Goal: Book appointment/travel/reservation

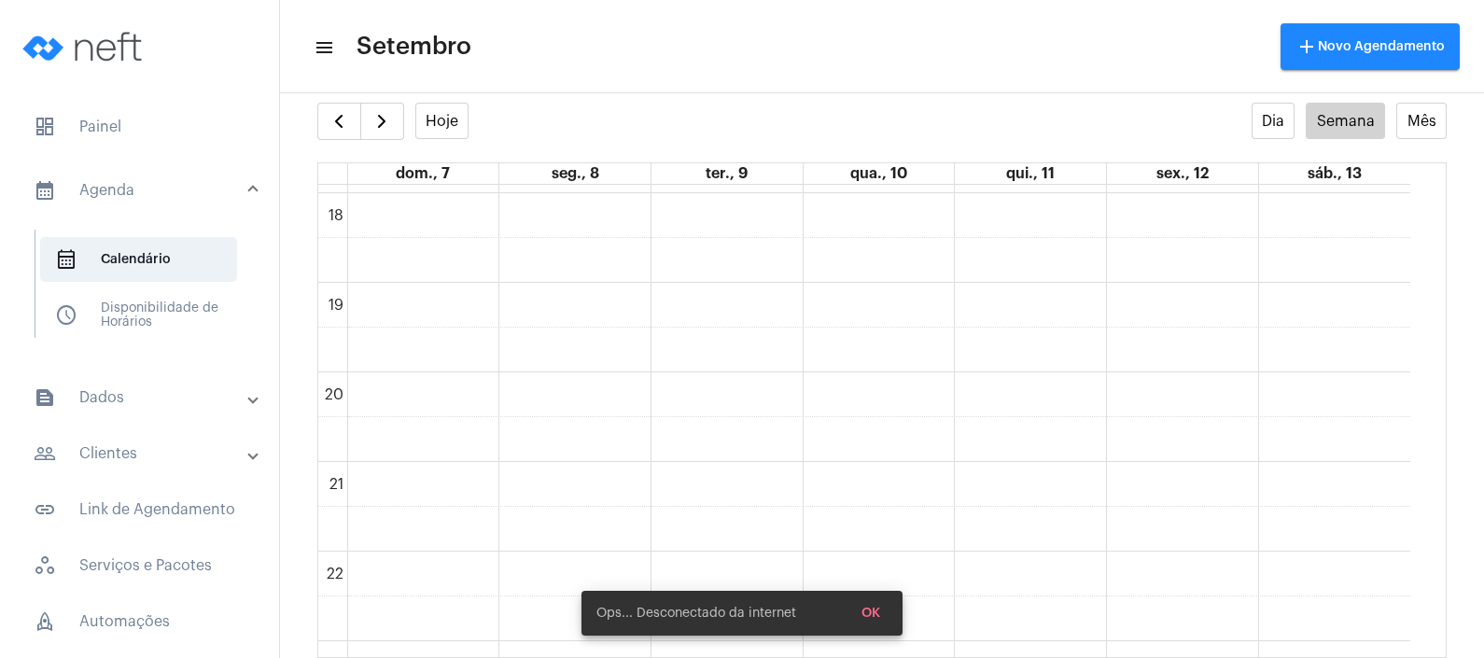
scroll to position [1676, 0]
click at [350, 114] on span "button" at bounding box center [339, 121] width 22 height 22
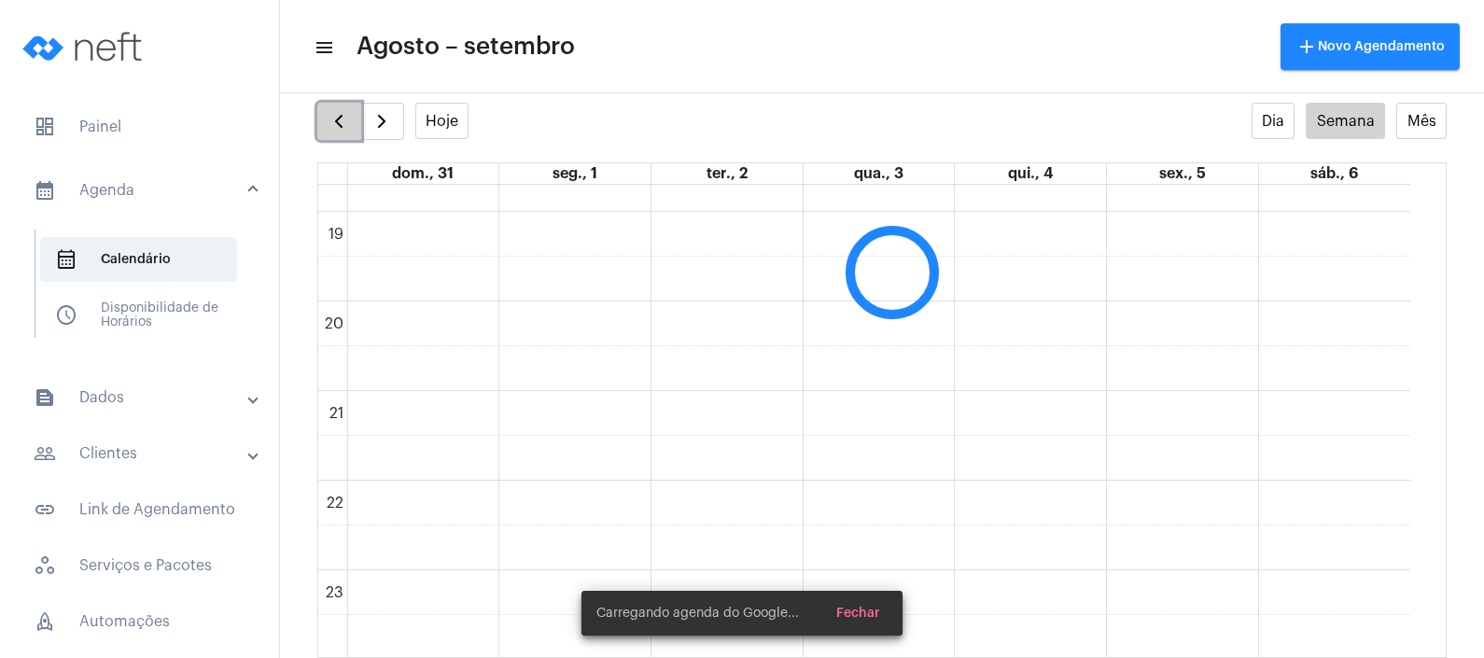
scroll to position [538, 0]
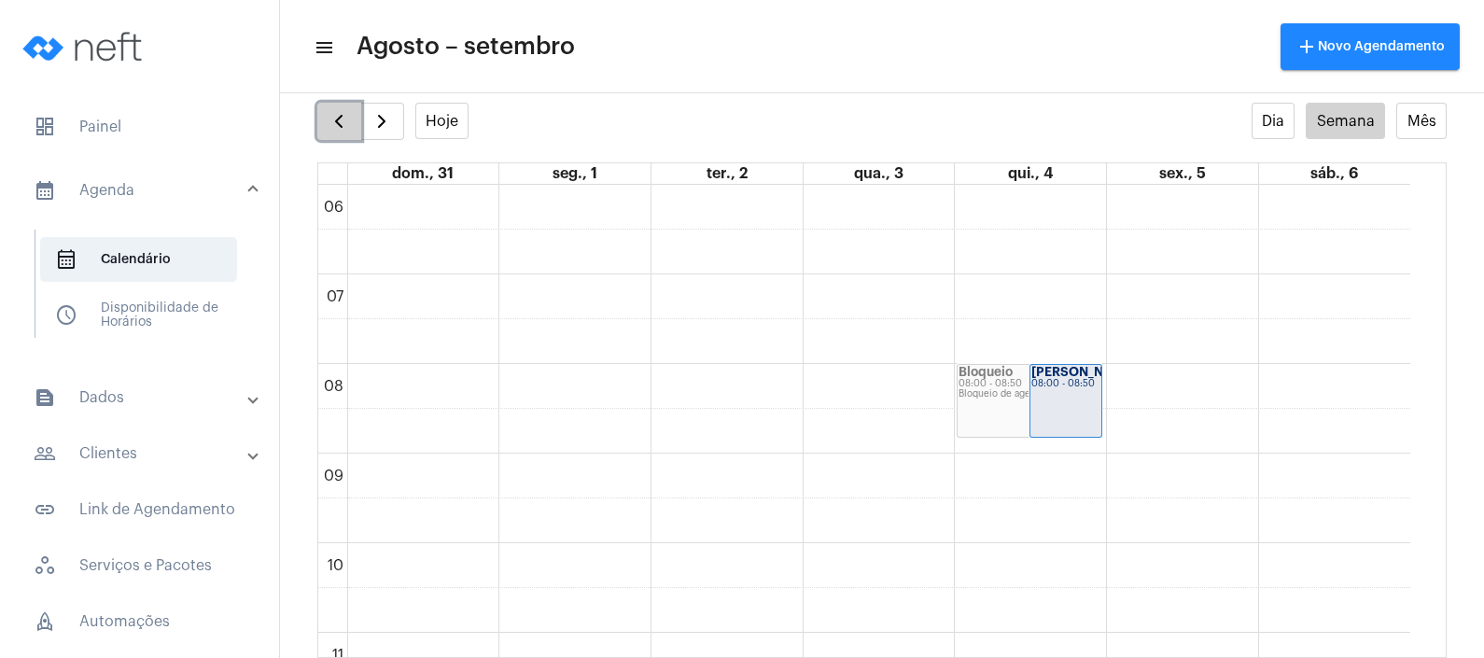
click at [327, 122] on button "button" at bounding box center [339, 121] width 44 height 37
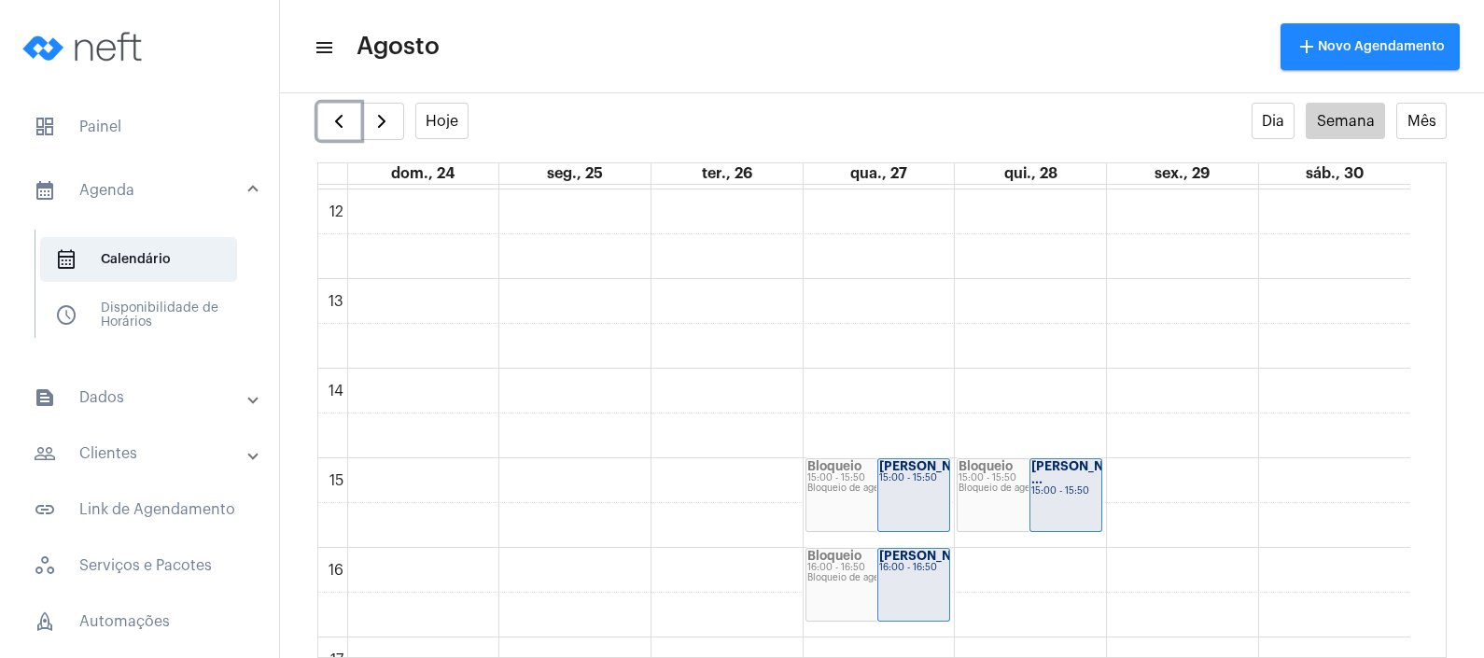
scroll to position [1121, 0]
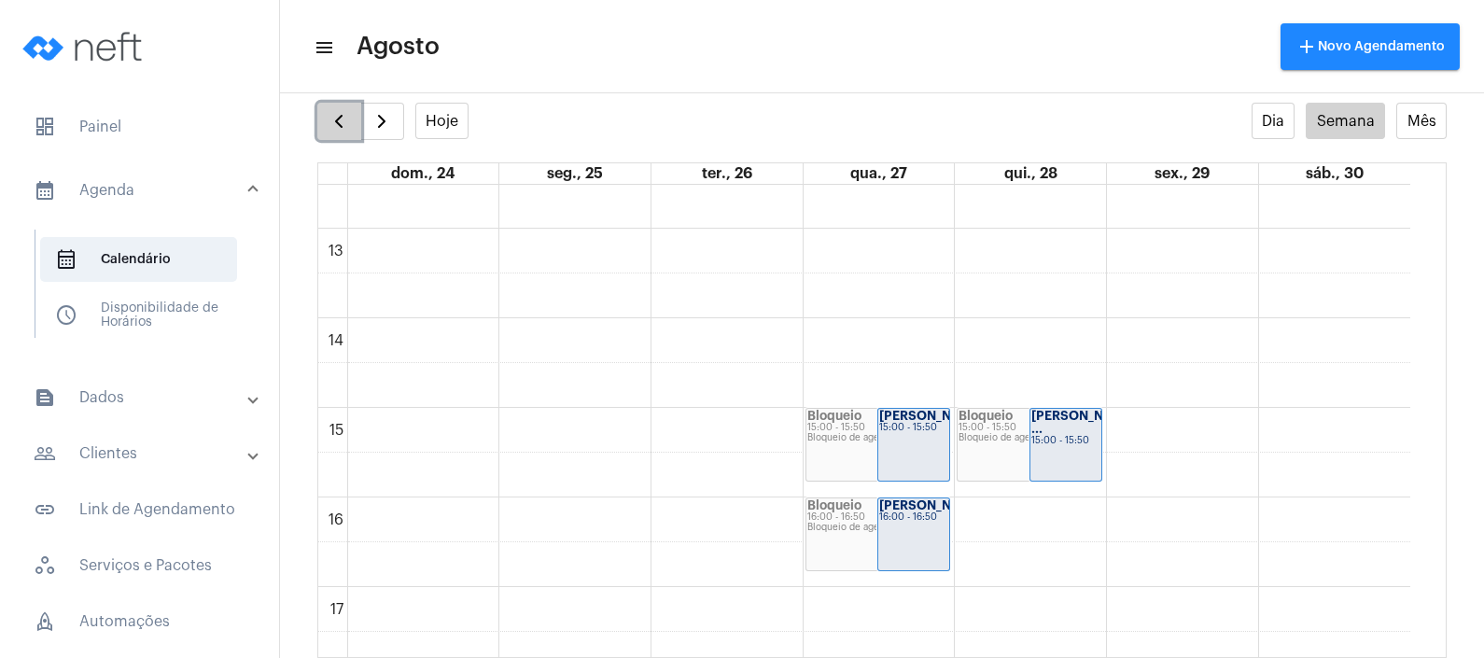
click at [341, 123] on span "button" at bounding box center [339, 121] width 22 height 22
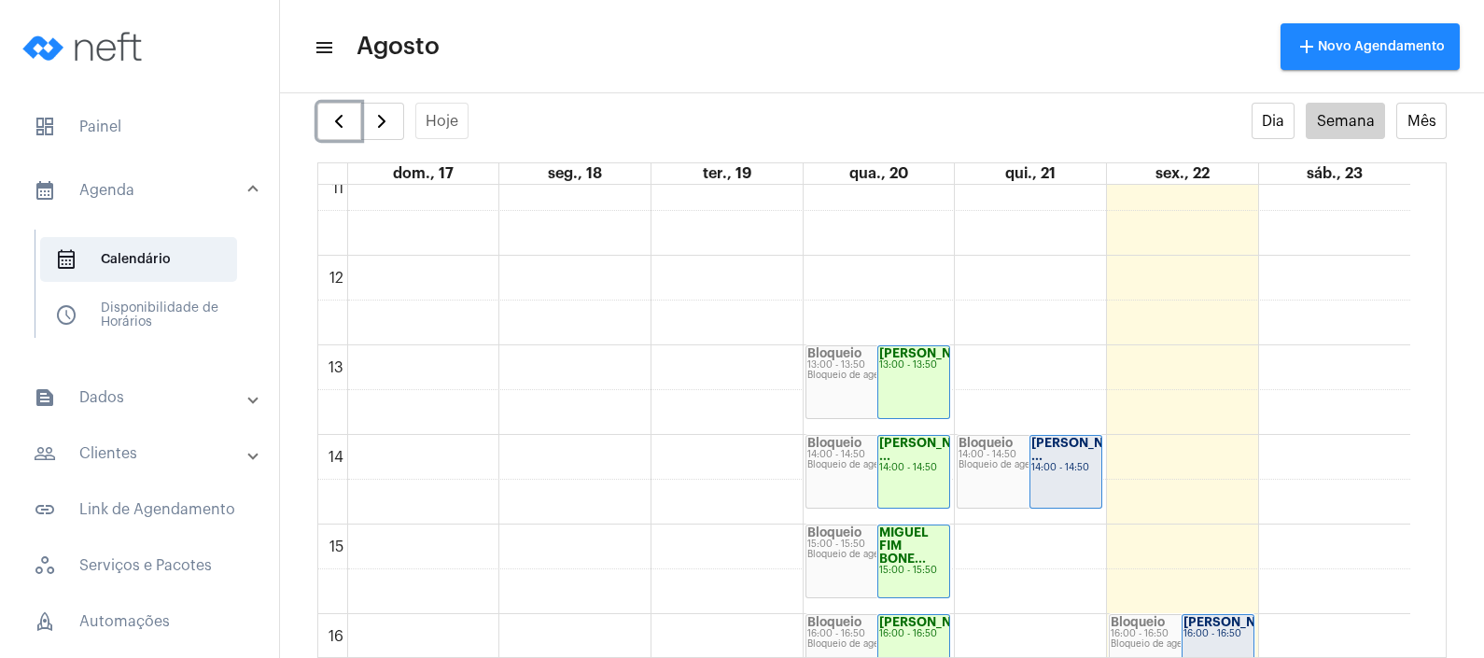
scroll to position [1121, 0]
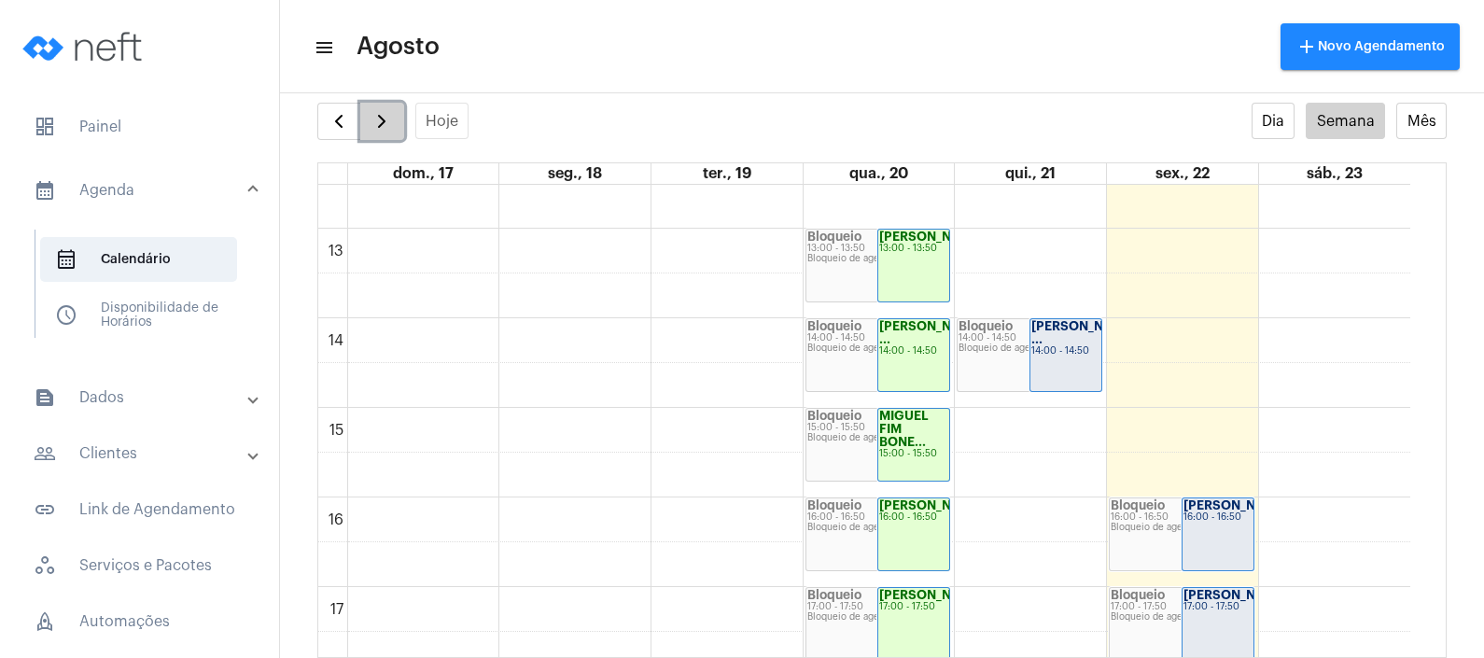
click at [387, 110] on span "button" at bounding box center [382, 121] width 22 height 22
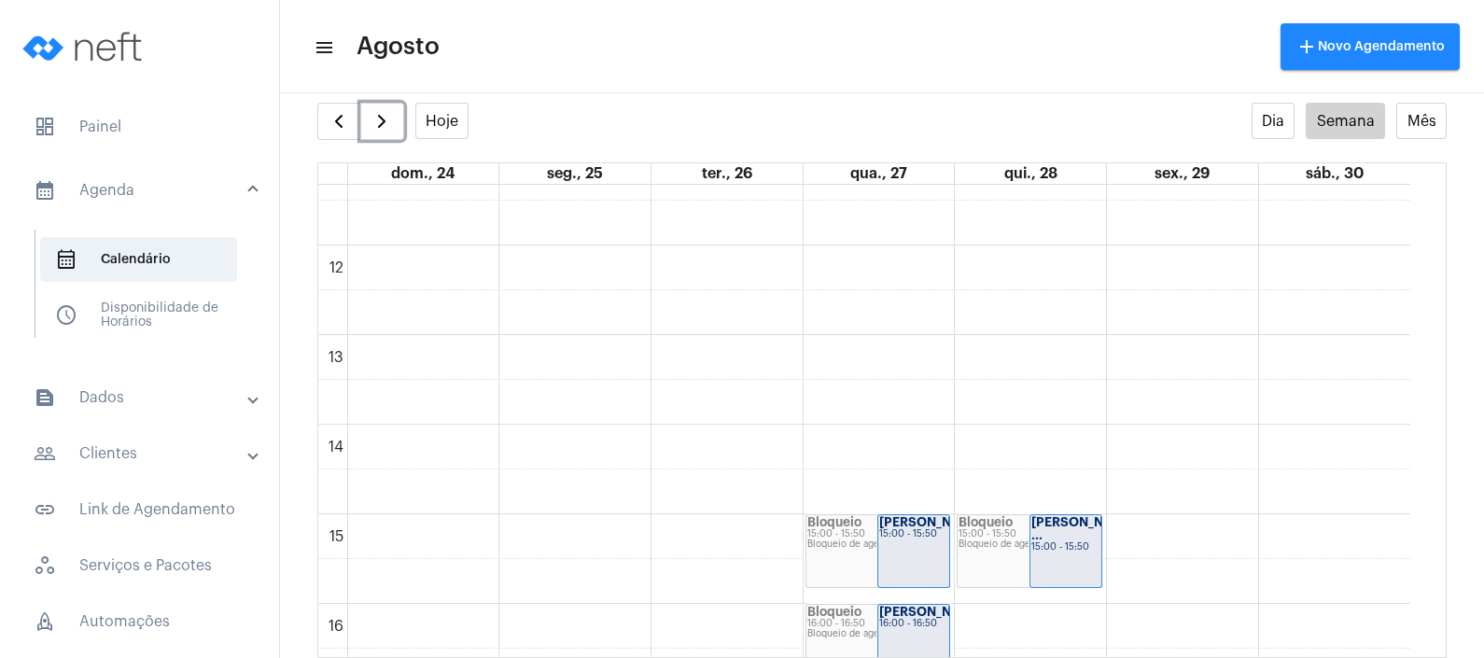
scroll to position [1050, 0]
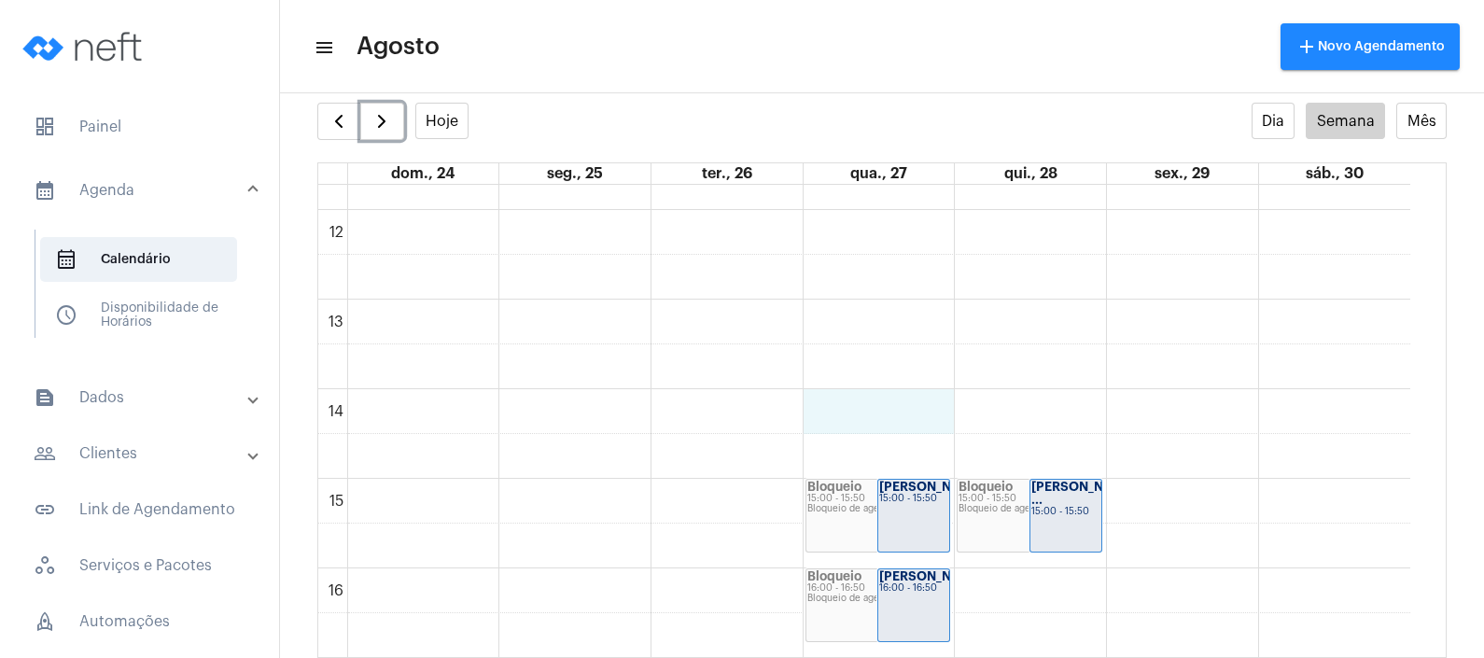
click at [899, 412] on div "00 01 02 03 04 05 06 07 08 09 10 11 12 13 14 15 16 17 18 19 20 21 22 23 Bloquei…" at bounding box center [864, 210] width 1092 height 2151
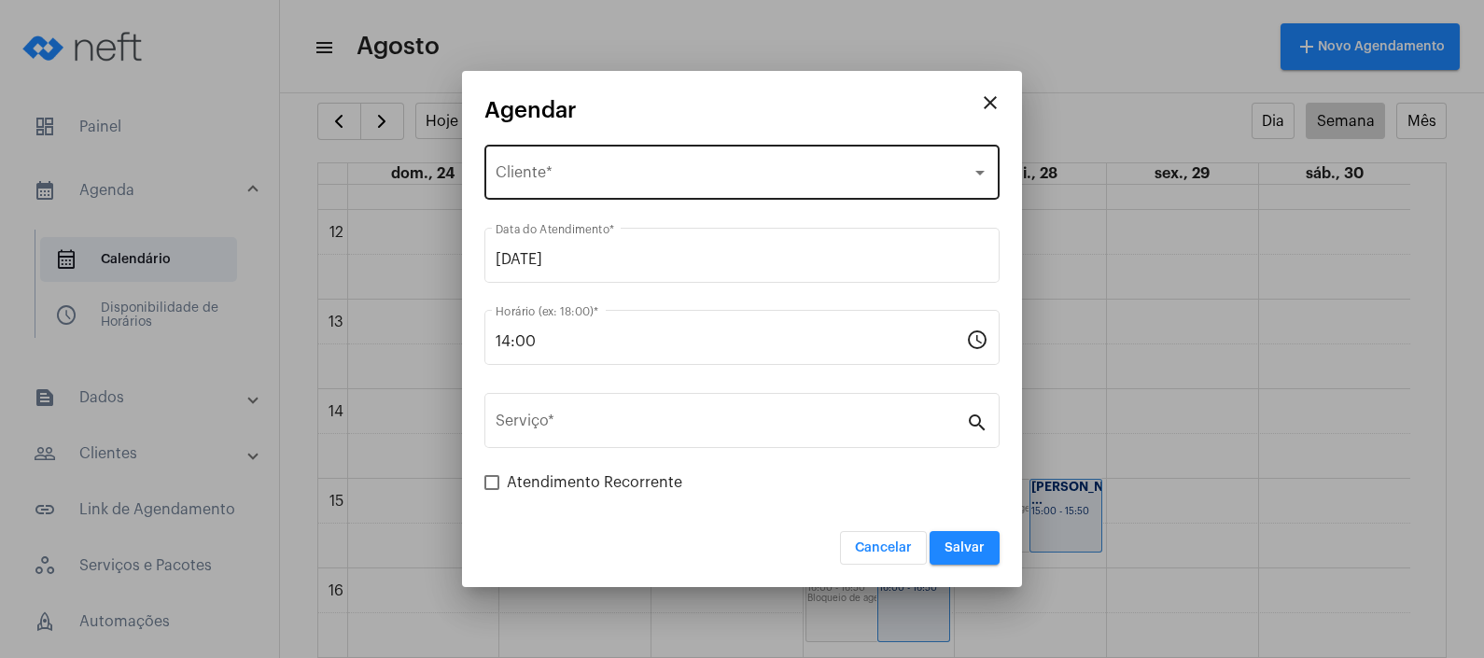
click at [654, 168] on div "Selecione o Cliente" at bounding box center [734, 176] width 476 height 17
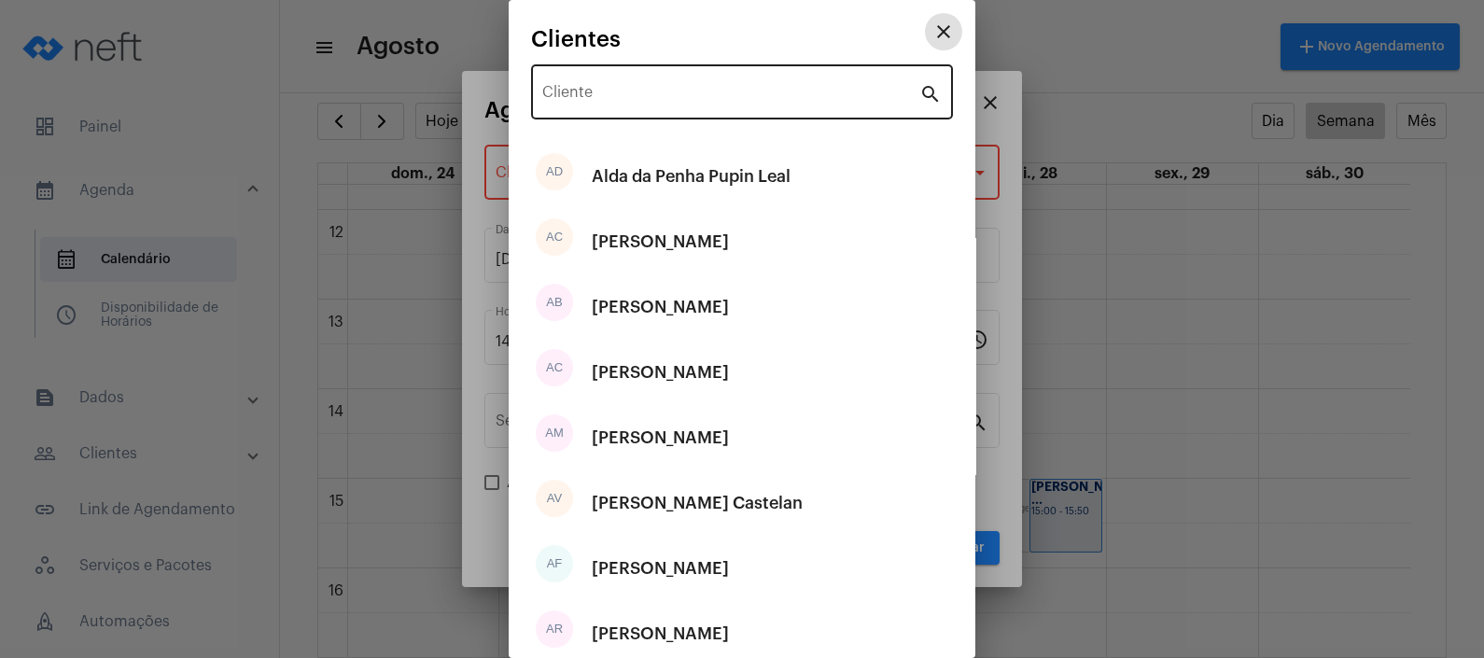
click at [658, 103] on input "Cliente" at bounding box center [730, 96] width 377 height 17
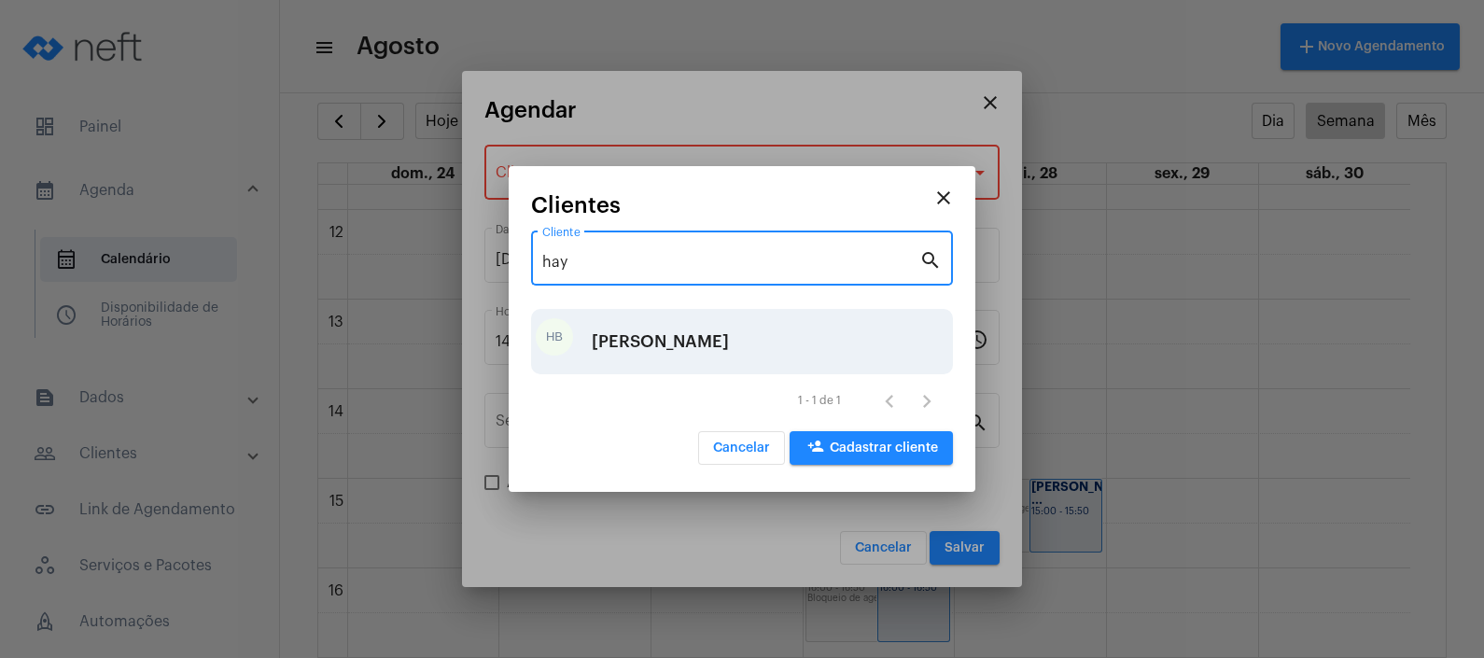
type input "hay"
click at [700, 339] on div "[PERSON_NAME]" at bounding box center [660, 342] width 137 height 56
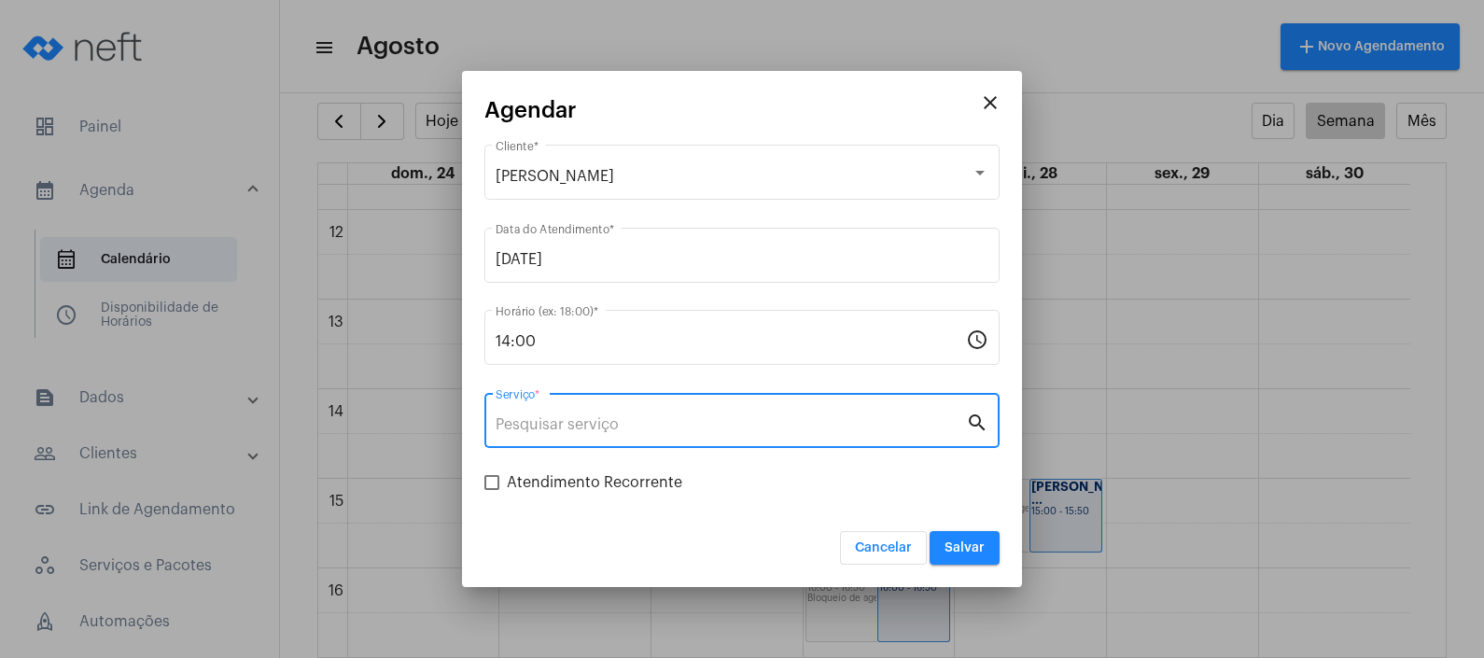
click at [730, 417] on input "Serviço *" at bounding box center [731, 424] width 470 height 17
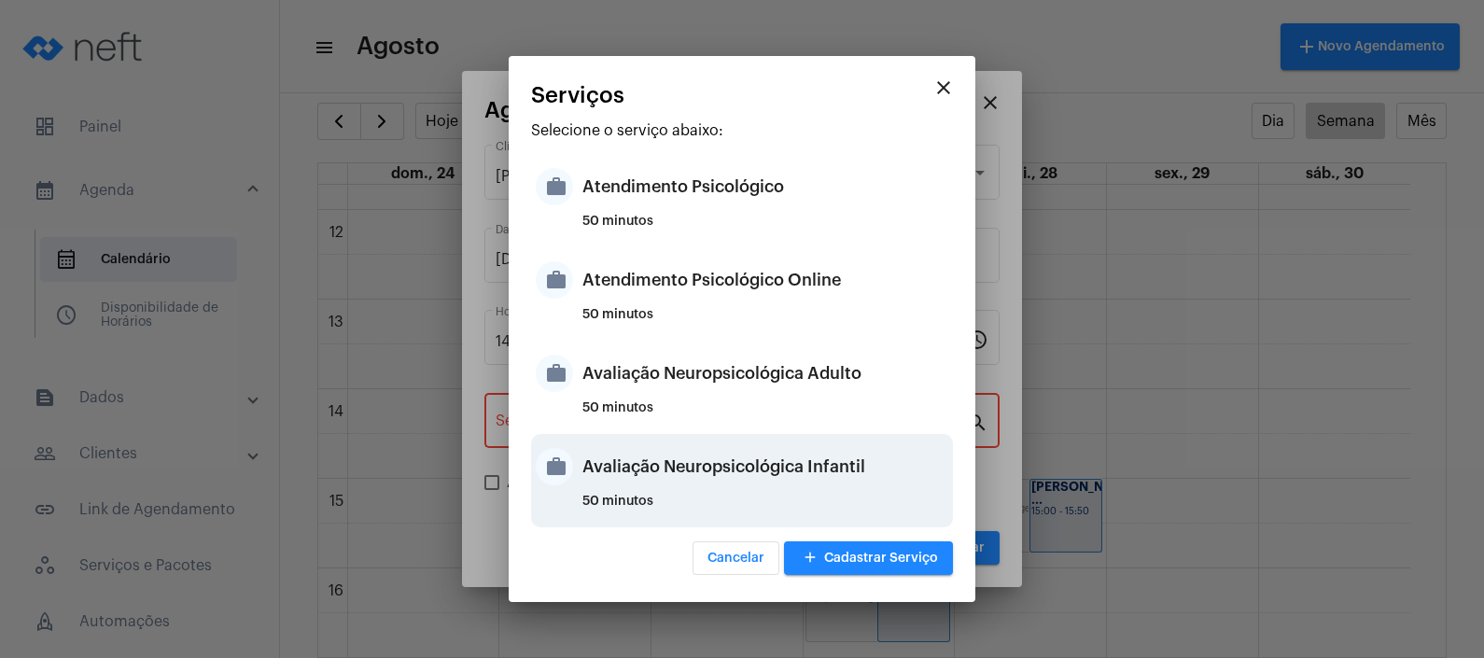
click at [734, 476] on div "Avaliação Neuropsicológica Infantil" at bounding box center [766, 467] width 366 height 56
type input "Avaliação Neuropsicológica Infantil"
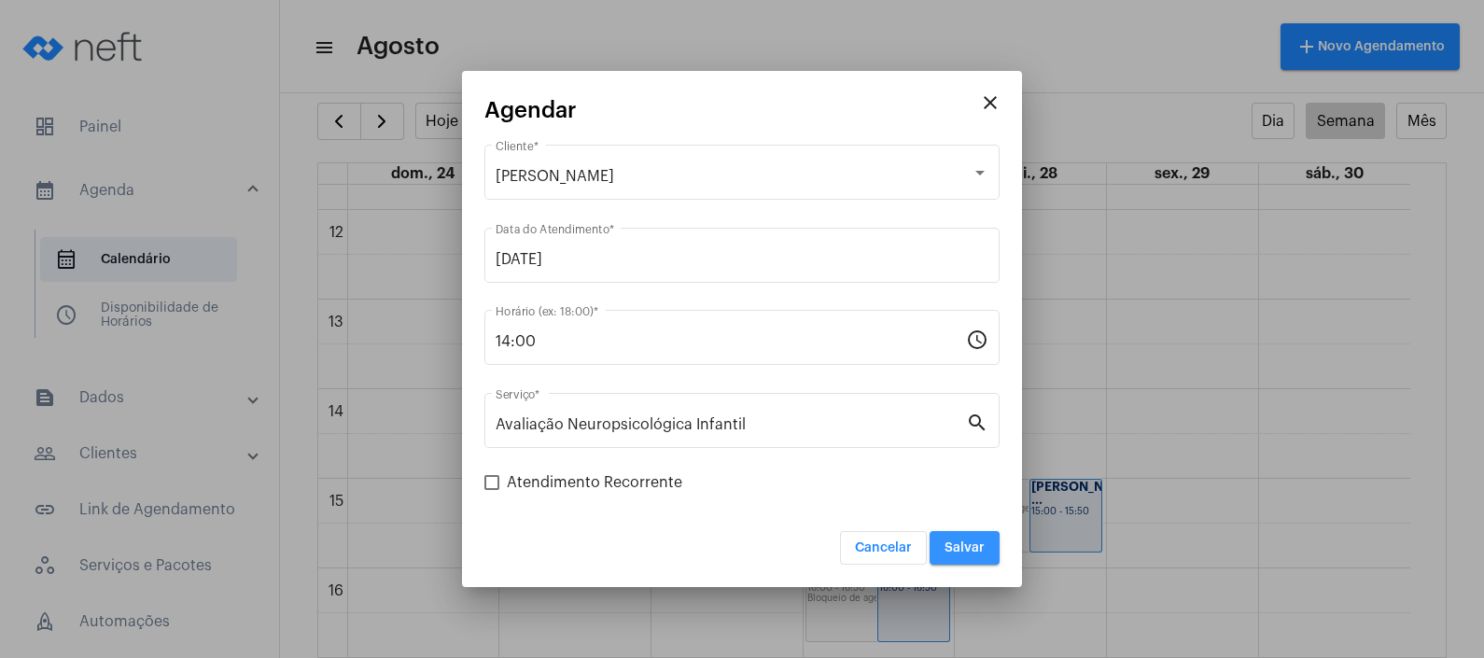
click at [948, 551] on span "Salvar" at bounding box center [965, 547] width 40 height 13
